Goal: Check status: Check status

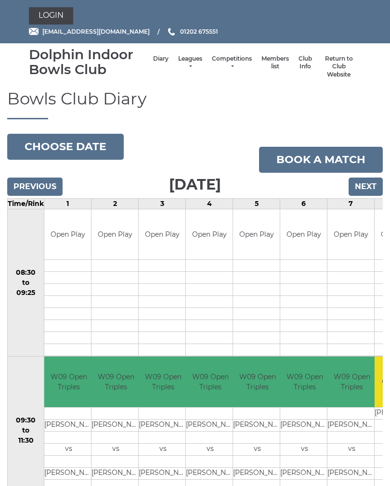
click at [56, 17] on link "Login" at bounding box center [51, 15] width 44 height 17
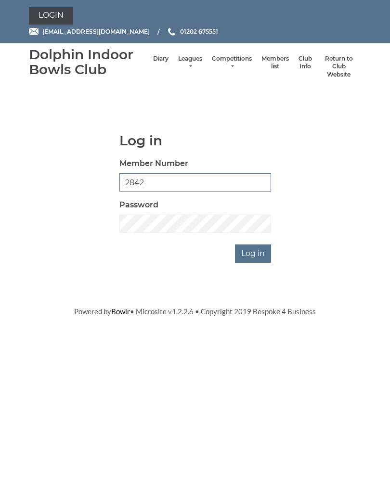
type input "2842"
click at [263, 255] on input "Log in" at bounding box center [253, 253] width 36 height 18
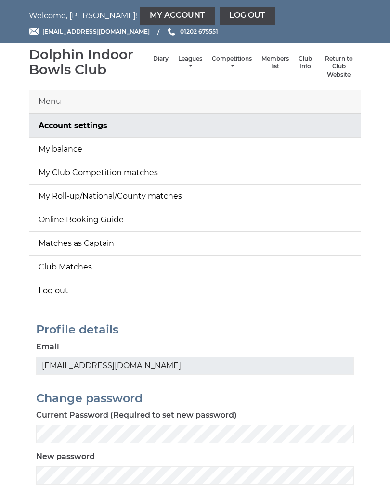
click at [76, 150] on link "My balance" at bounding box center [195, 149] width 332 height 23
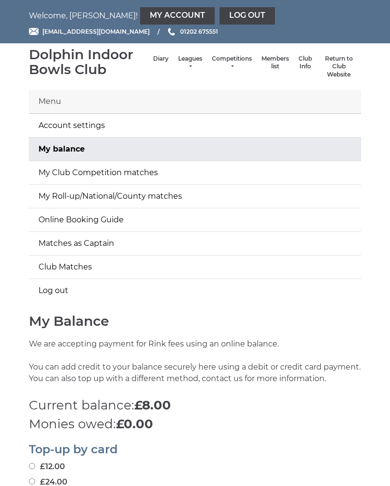
click at [219, 13] on link "Log out" at bounding box center [246, 15] width 55 height 17
